Goal: Information Seeking & Learning: Learn about a topic

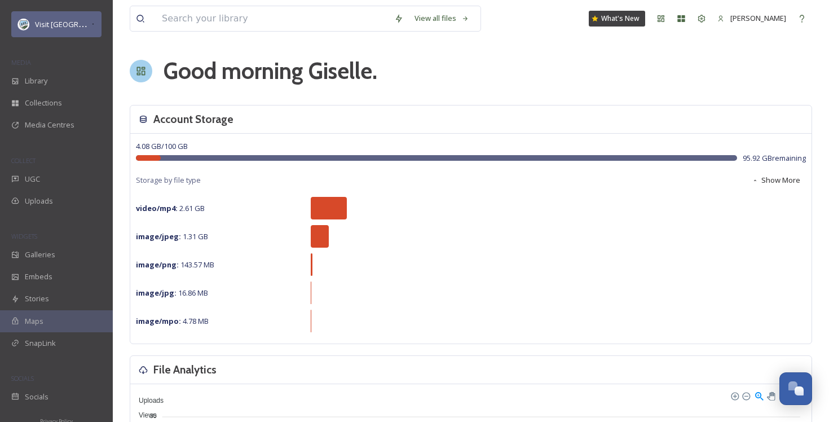
click at [67, 28] on span "Visit [GEOGRAPHIC_DATA] Parks" at bounding box center [89, 24] width 108 height 11
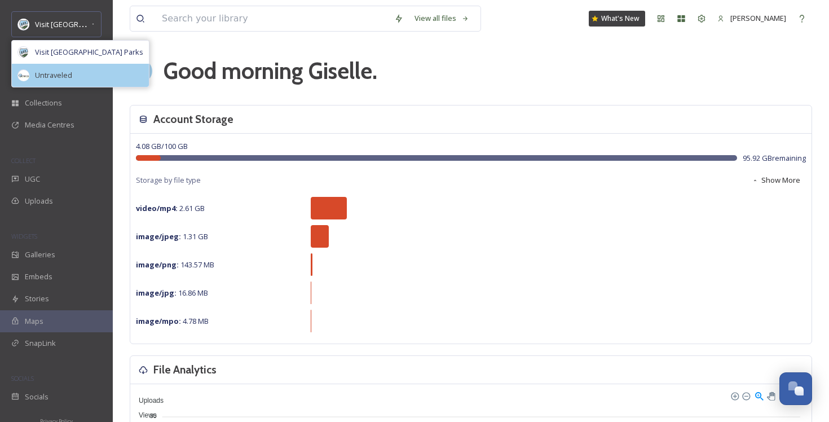
click at [69, 76] on span "Untraveled" at bounding box center [53, 75] width 37 height 11
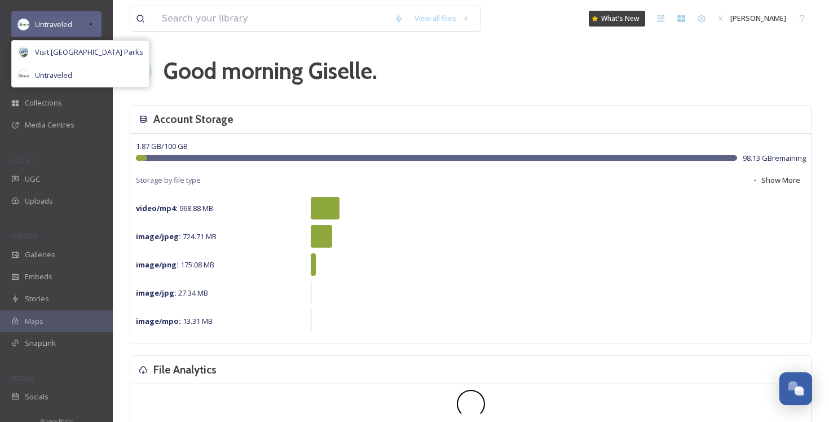
click at [72, 21] on div "Untraveled" at bounding box center [56, 24] width 90 height 26
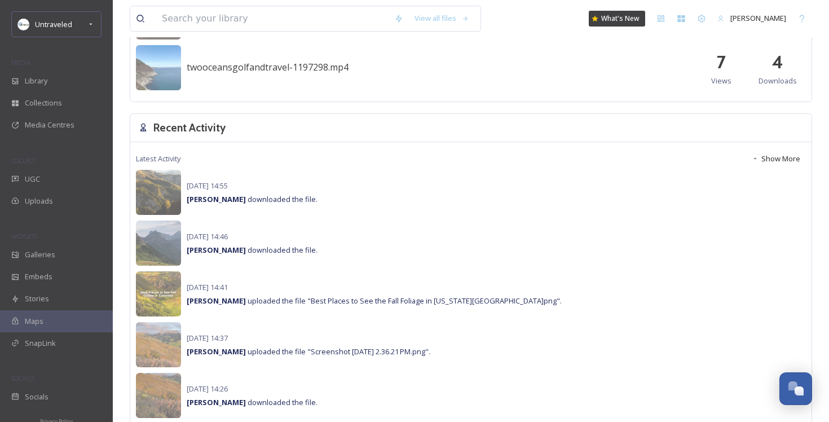
scroll to position [749, 0]
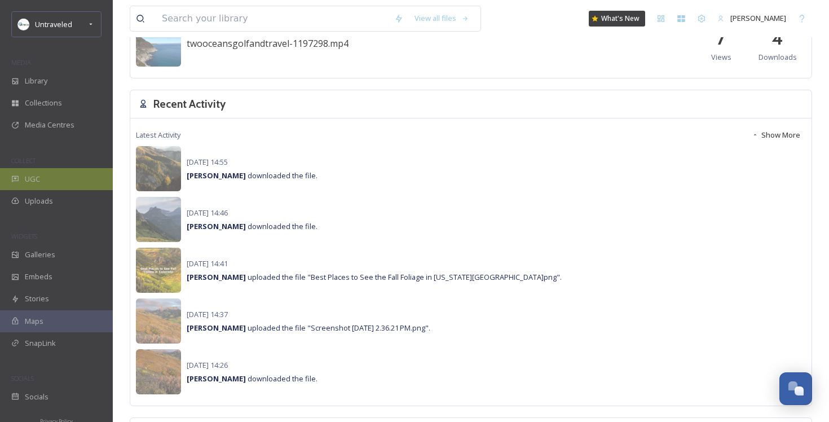
click at [39, 175] on span "UGC" at bounding box center [32, 179] width 15 height 11
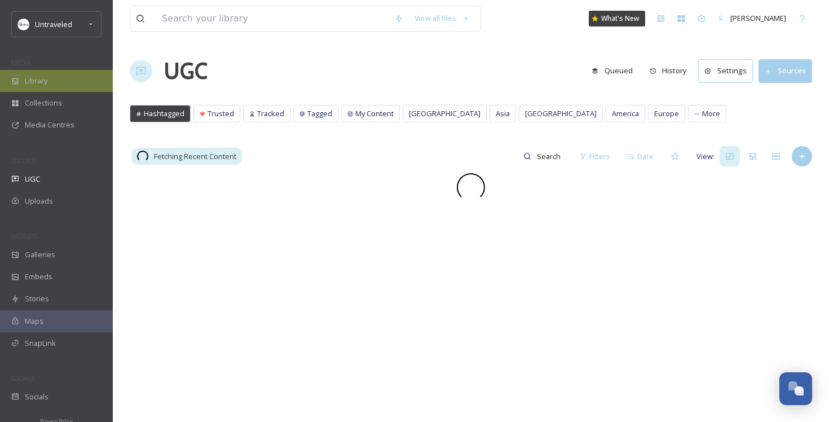
click at [77, 74] on div "Library" at bounding box center [56, 81] width 113 height 22
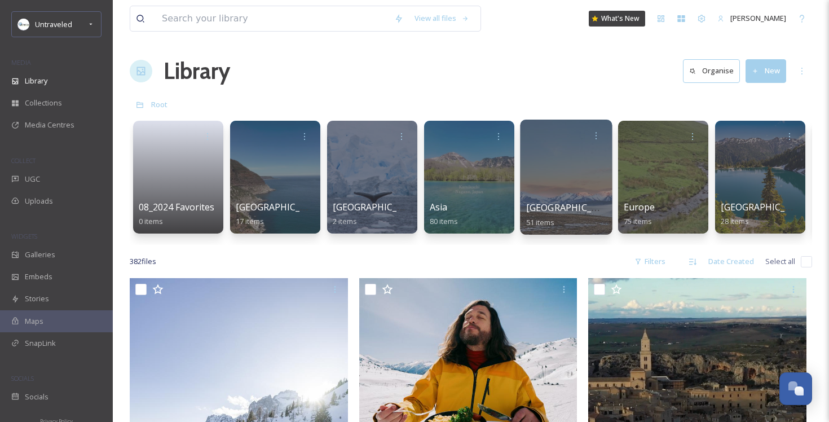
scroll to position [64, 0]
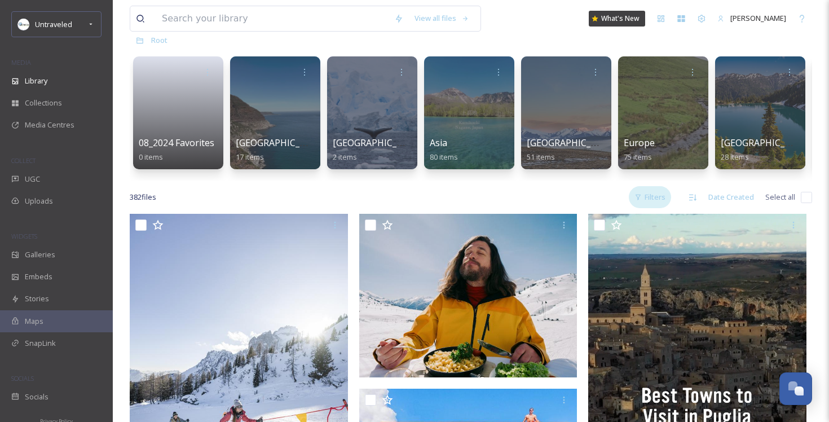
click at [659, 195] on div "Filters" at bounding box center [650, 197] width 42 height 22
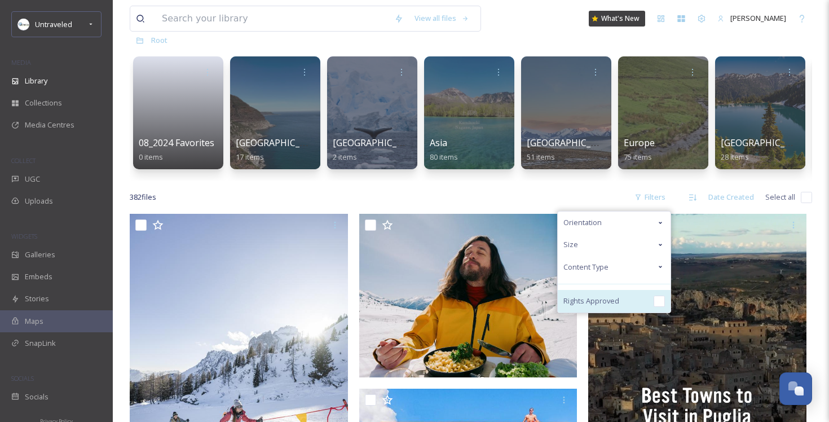
click at [627, 303] on div "Rights Approved" at bounding box center [614, 301] width 113 height 23
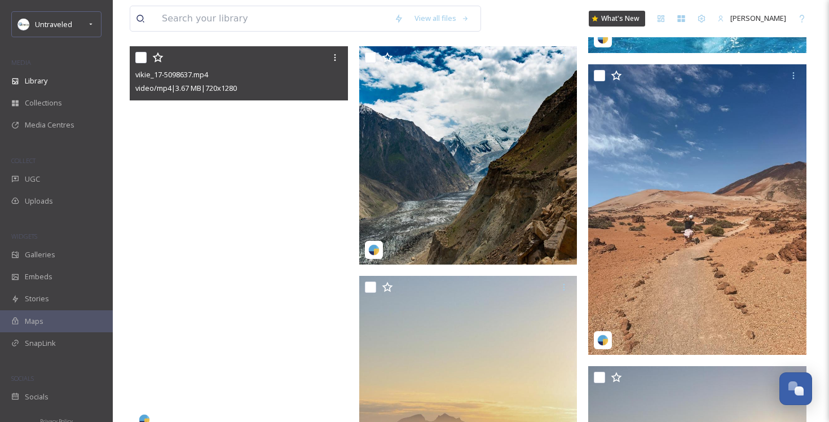
scroll to position [1081, 0]
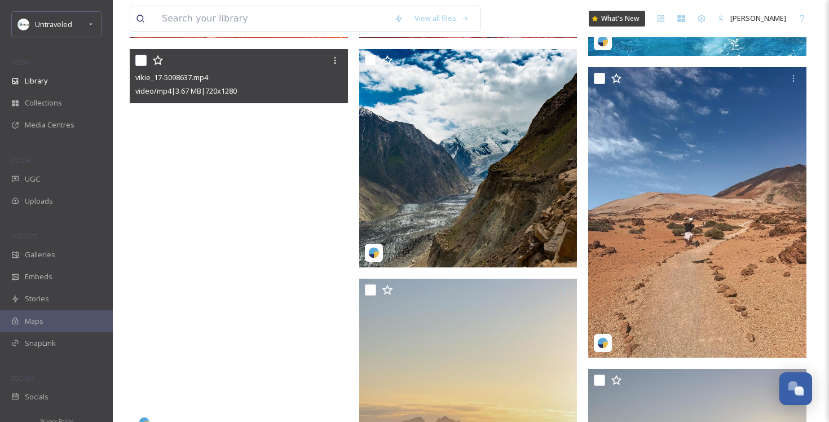
click at [254, 259] on video "vikie_17-5098637.mp4" at bounding box center [239, 243] width 218 height 388
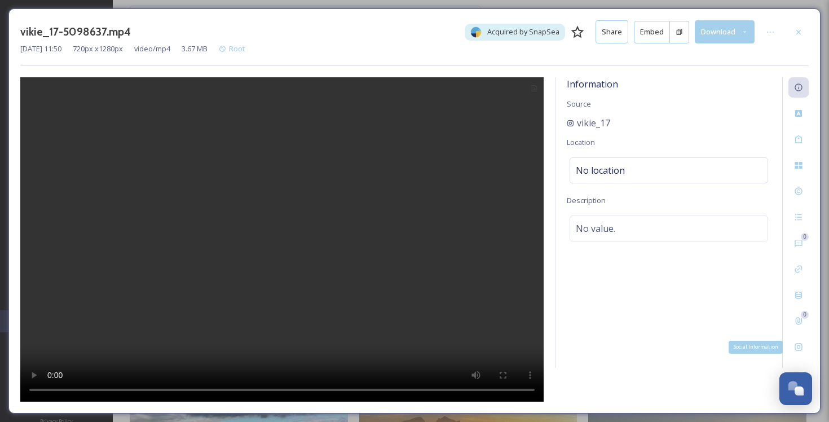
click at [805, 340] on div "Social Information" at bounding box center [798, 347] width 20 height 20
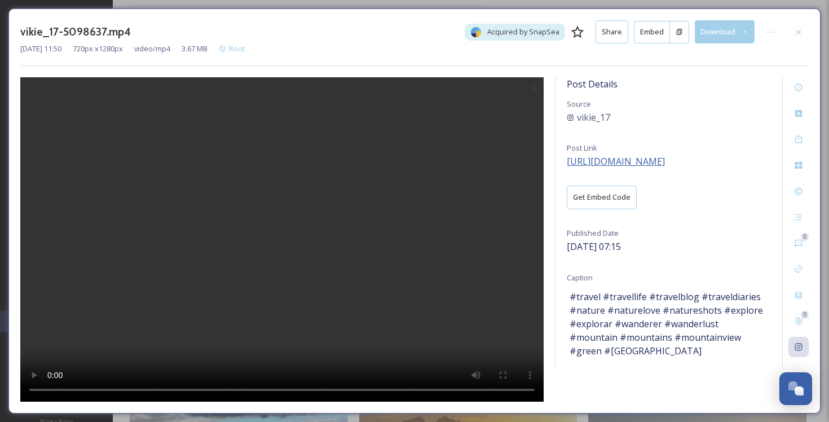
click at [665, 162] on span "[URL][DOMAIN_NAME]" at bounding box center [616, 161] width 98 height 12
click at [805, 33] on div at bounding box center [798, 32] width 20 height 20
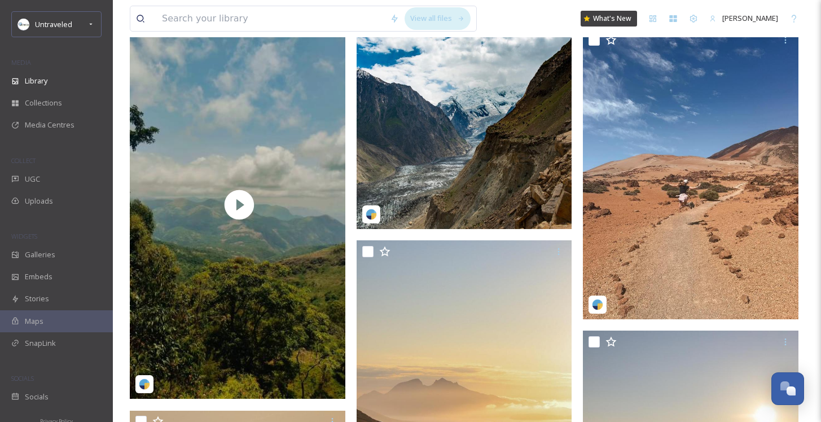
scroll to position [1717, 0]
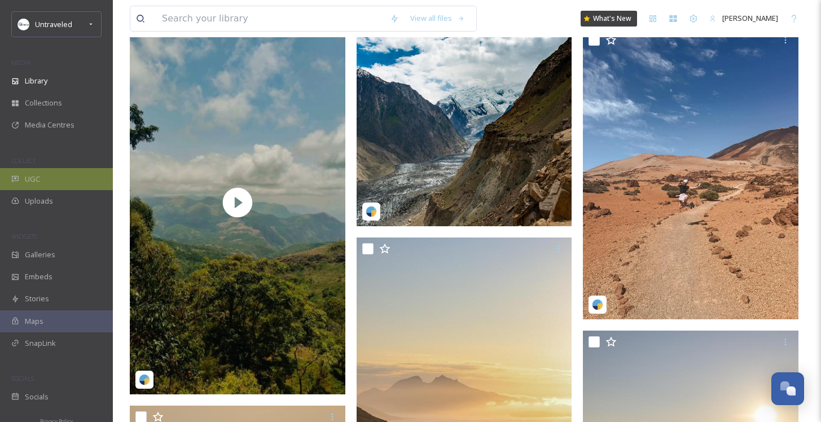
click at [41, 177] on div "UGC" at bounding box center [56, 179] width 113 height 22
